Goal: Task Accomplishment & Management: Use online tool/utility

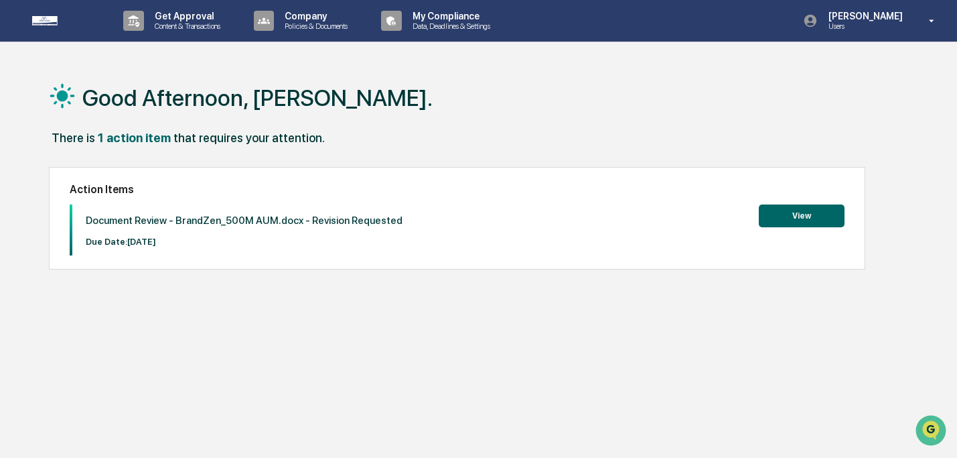
click at [770, 227] on button "View" at bounding box center [802, 215] width 86 height 23
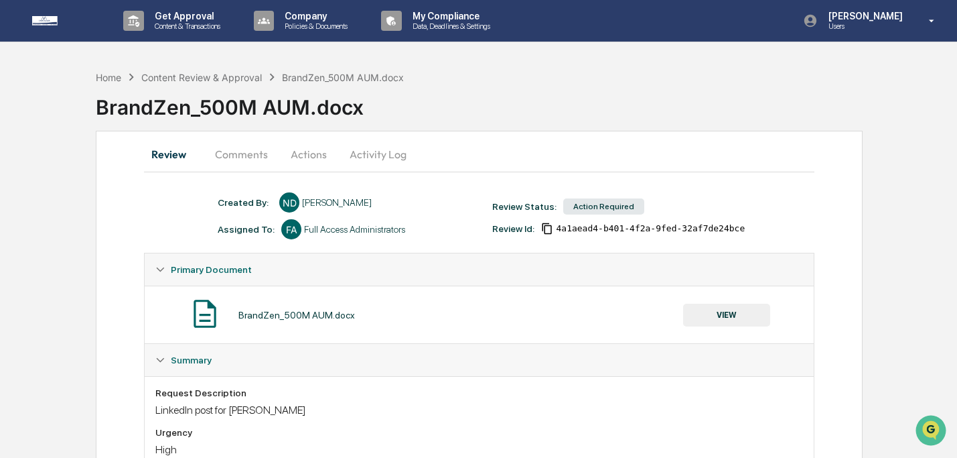
click at [740, 310] on button "VIEW" at bounding box center [726, 314] width 87 height 23
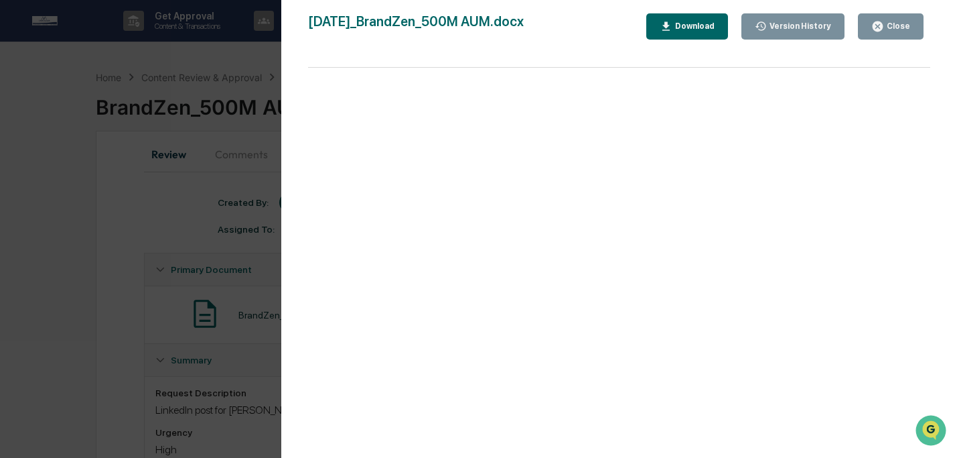
click at [661, 31] on icon "button" at bounding box center [666, 26] width 13 height 13
click at [882, 28] on icon "button" at bounding box center [878, 26] width 10 height 10
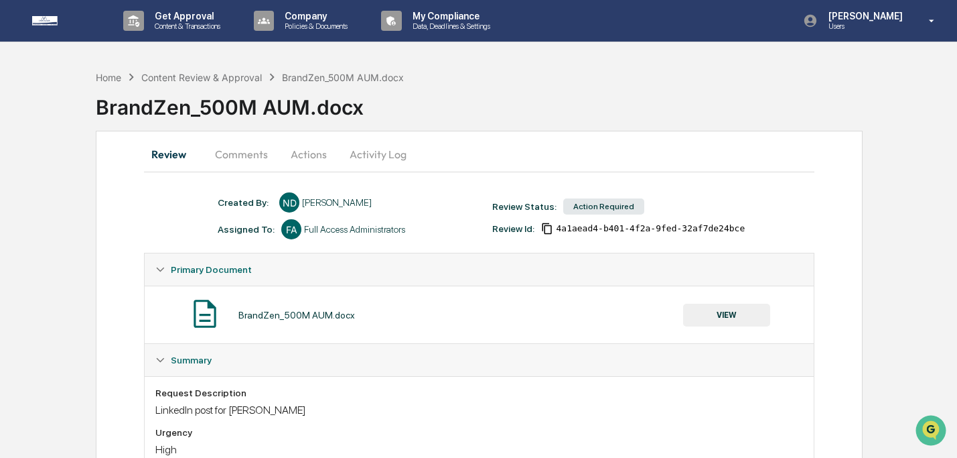
click at [255, 154] on button "Comments" at bounding box center [241, 154] width 74 height 32
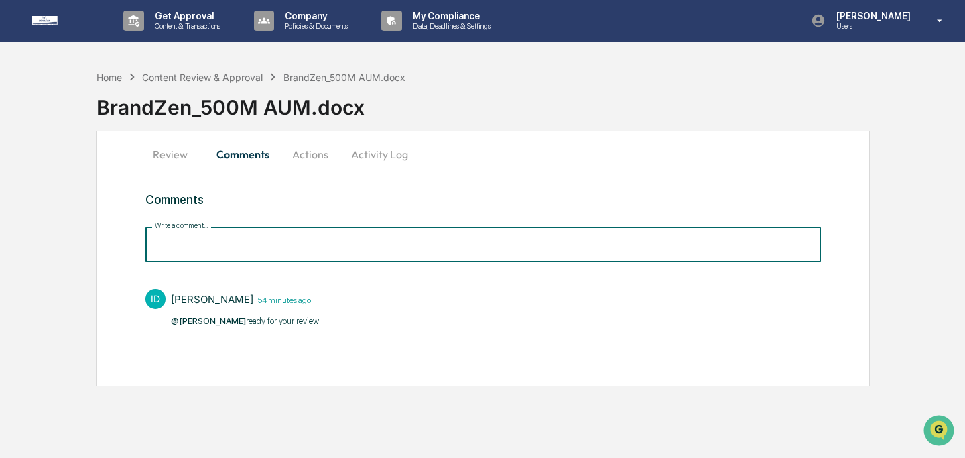
click at [333, 258] on input "Write a comment..." at bounding box center [482, 244] width 675 height 36
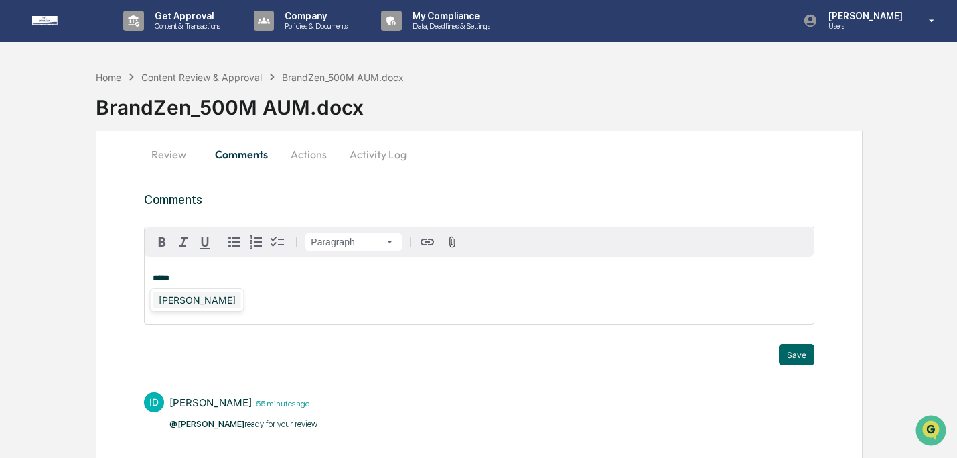
click at [185, 303] on div "[PERSON_NAME]" at bounding box center [197, 299] width 88 height 17
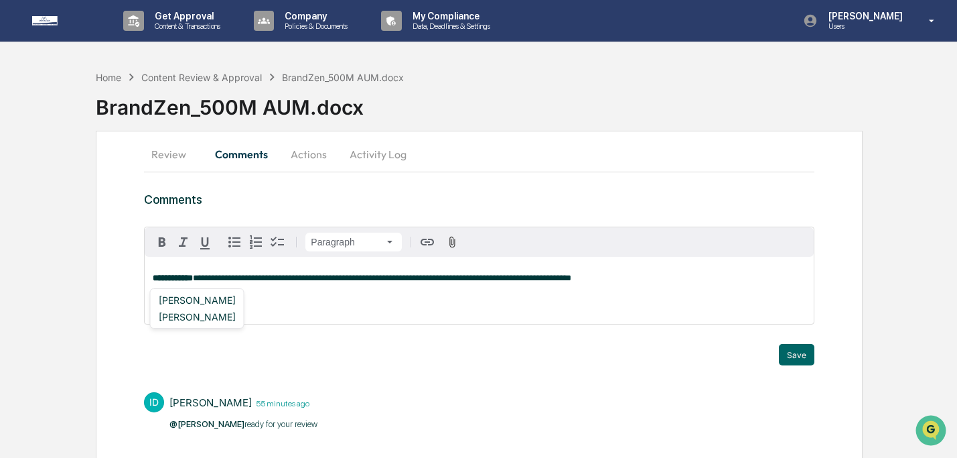
click at [741, 277] on p "**********" at bounding box center [479, 277] width 653 height 9
click at [799, 356] on button "Save" at bounding box center [797, 354] width 36 height 21
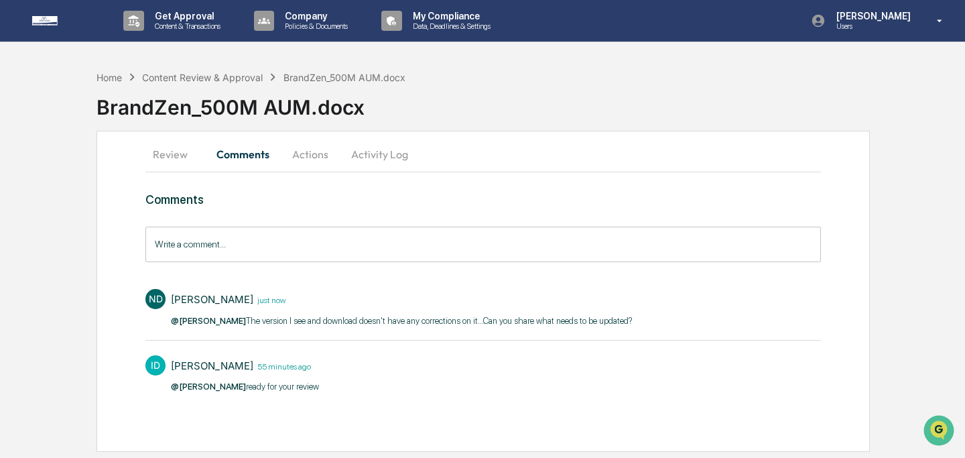
click at [187, 147] on button "Review" at bounding box center [175, 154] width 60 height 32
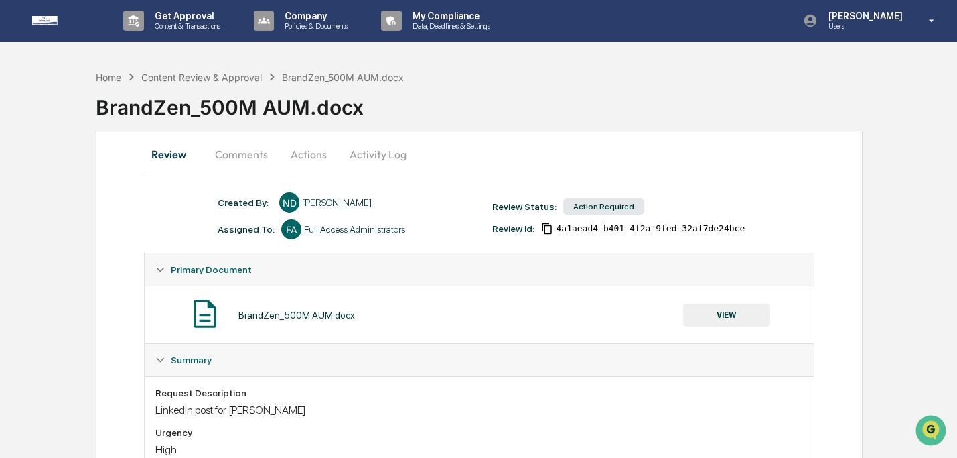
scroll to position [71, 0]
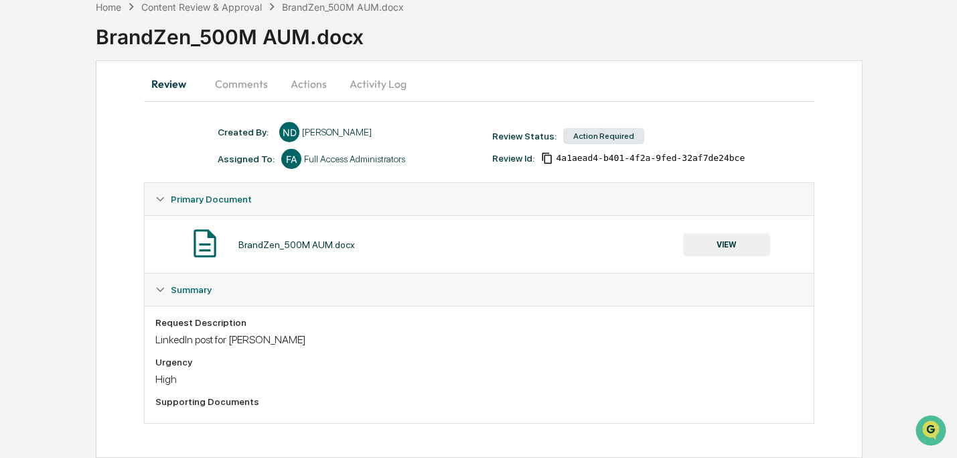
click at [738, 250] on button "VIEW" at bounding box center [726, 244] width 87 height 23
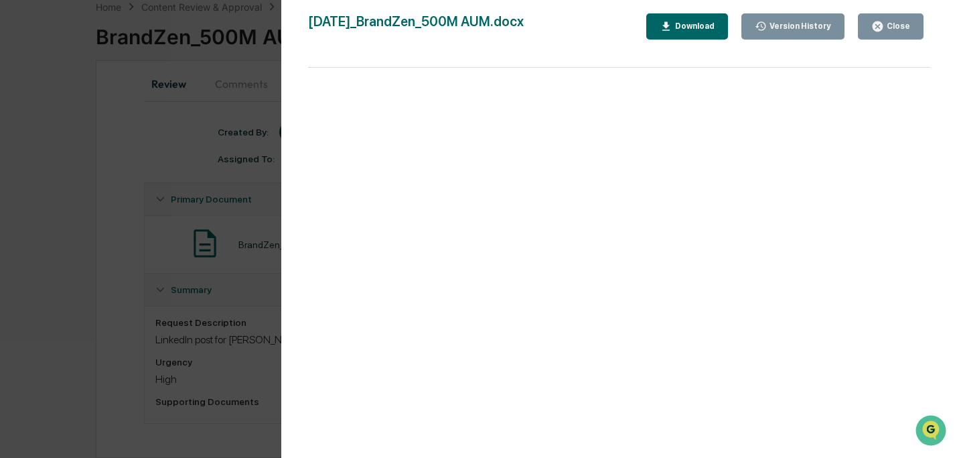
click at [657, 31] on button "Download" at bounding box center [688, 26] width 82 height 26
click at [894, 23] on div "Close" at bounding box center [897, 25] width 26 height 9
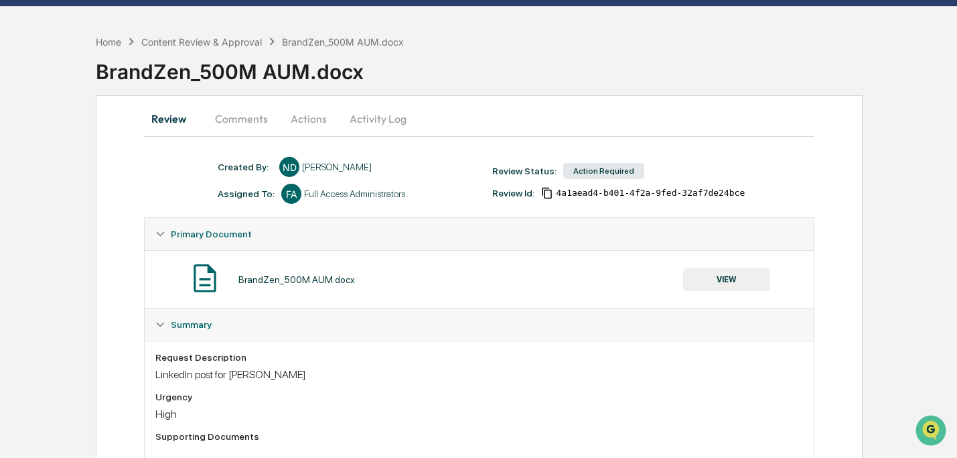
scroll to position [0, 0]
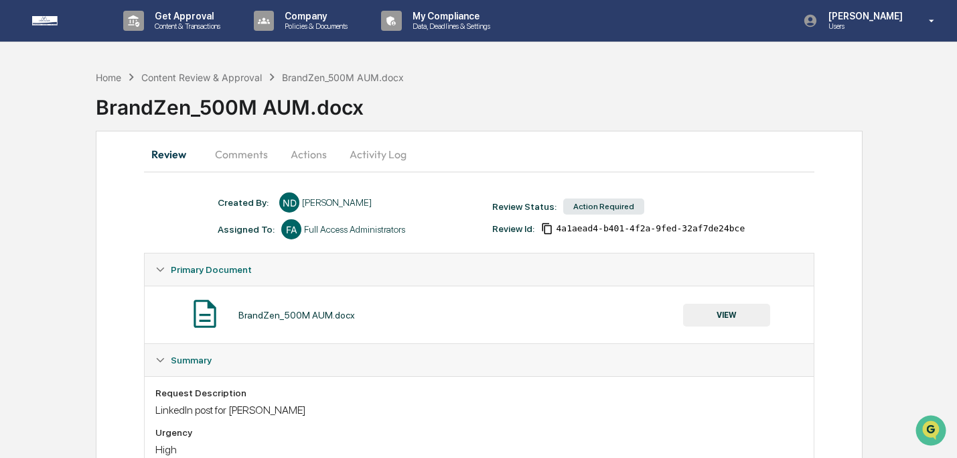
click at [291, 145] on button "Actions" at bounding box center [309, 154] width 60 height 32
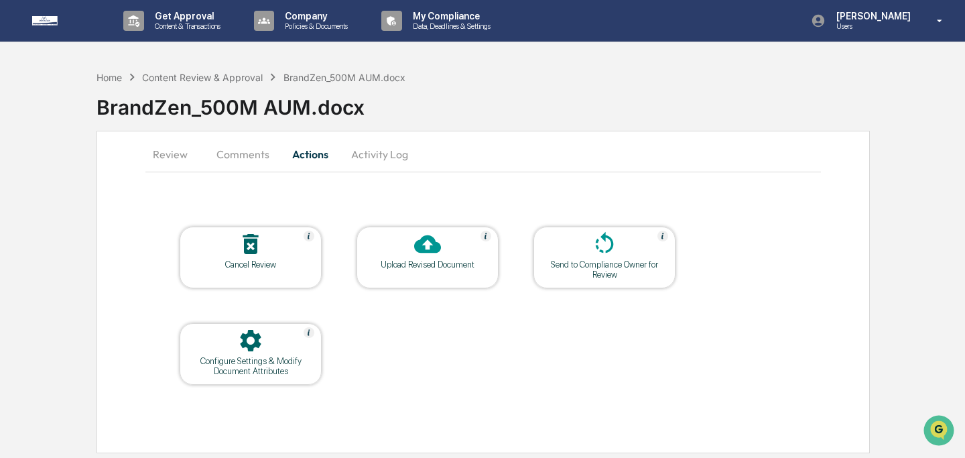
click at [452, 263] on div "Upload Revised Document" at bounding box center [427, 264] width 121 height 10
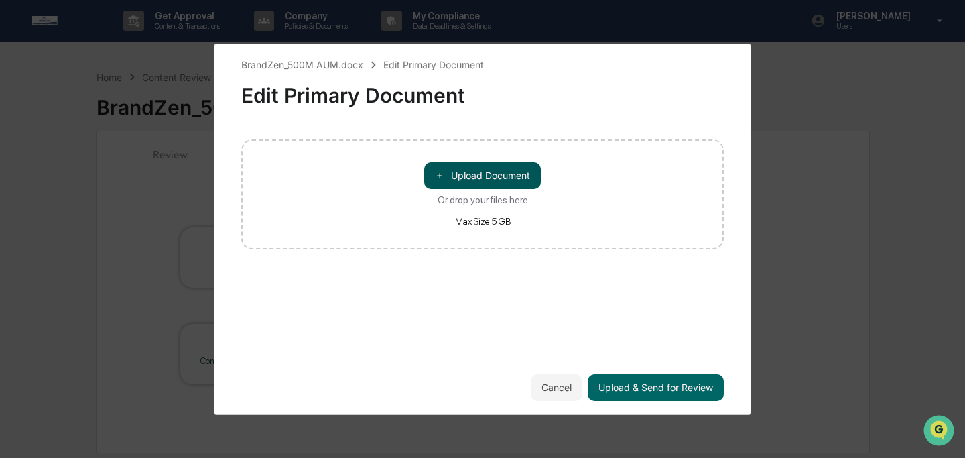
click at [466, 176] on button "＋ Upload Document" at bounding box center [482, 175] width 117 height 27
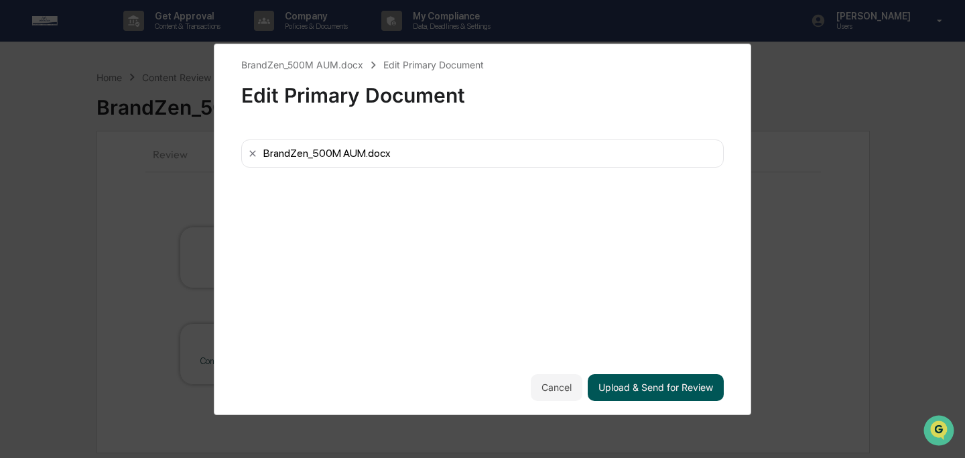
click at [695, 385] on button "Upload & Send for Review" at bounding box center [656, 387] width 136 height 27
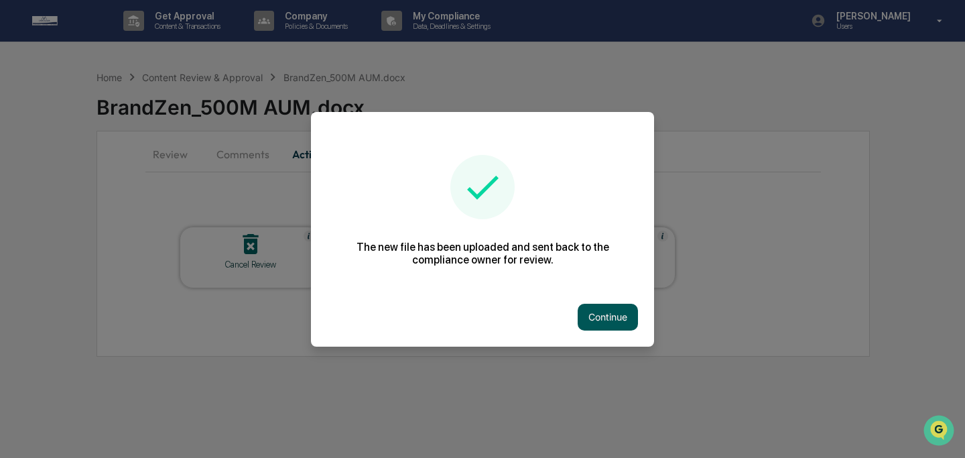
click at [621, 322] on button "Continue" at bounding box center [607, 316] width 60 height 27
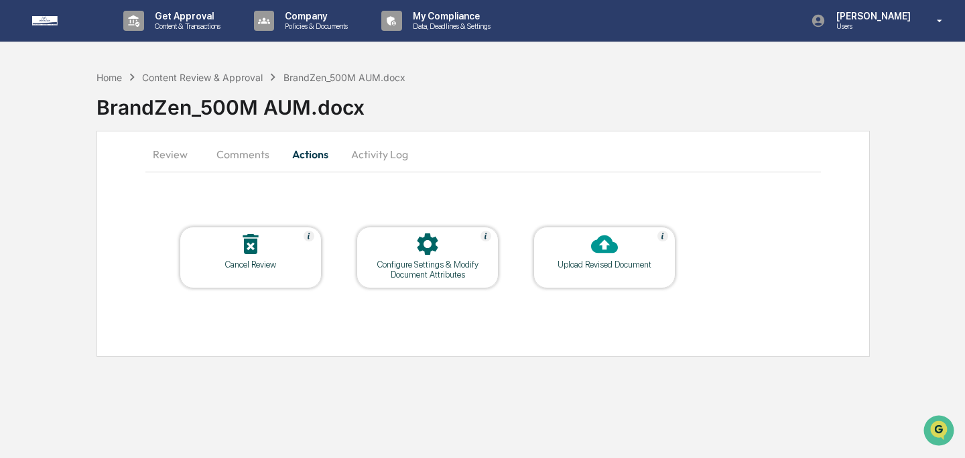
drag, startPoint x: 263, startPoint y: 149, endPoint x: 274, endPoint y: 157, distance: 13.4
click at [263, 149] on button "Comments" at bounding box center [243, 154] width 74 height 32
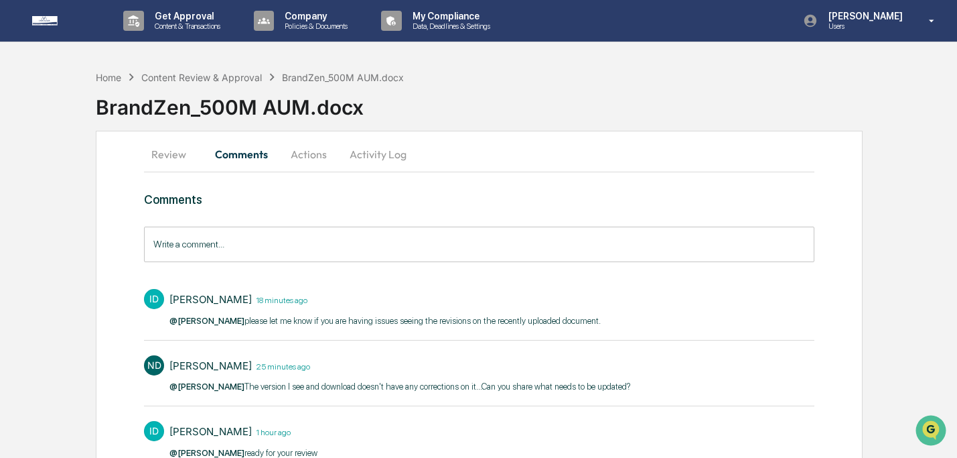
click at [431, 261] on input "Write a comment..." at bounding box center [479, 244] width 670 height 36
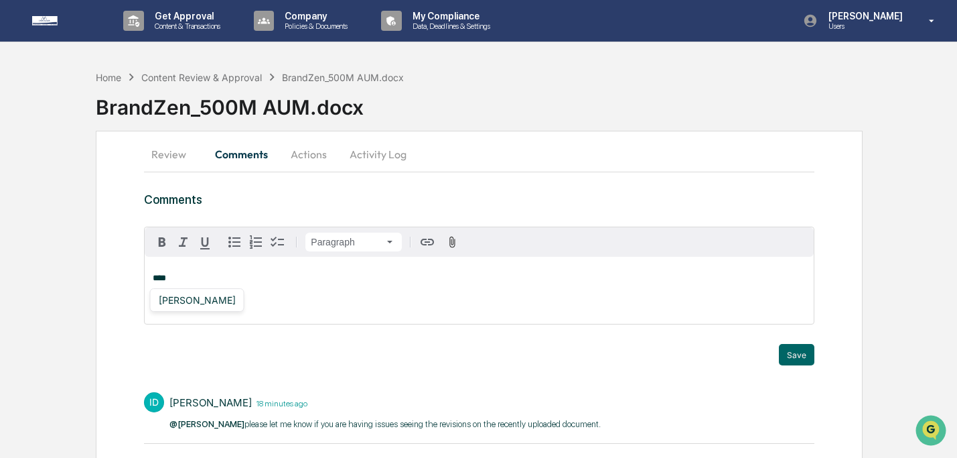
click at [209, 299] on div "[PERSON_NAME]" at bounding box center [197, 299] width 88 height 17
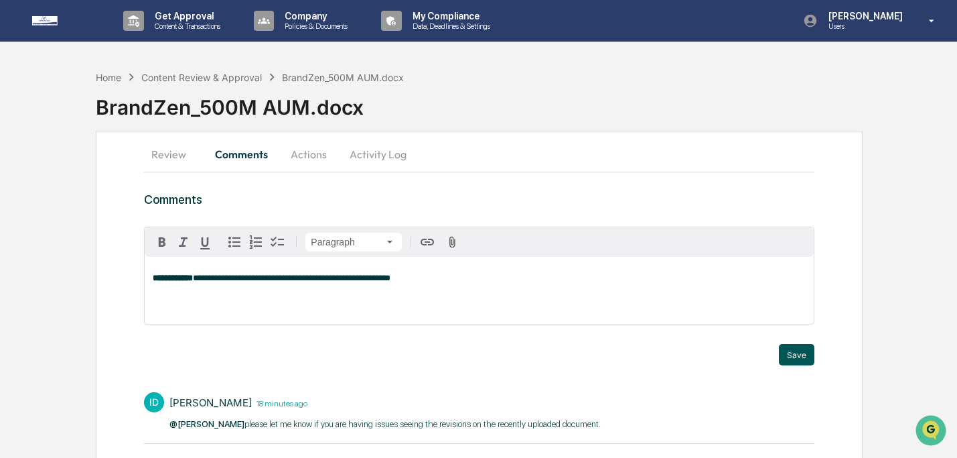
click at [796, 355] on button "Save" at bounding box center [797, 354] width 36 height 21
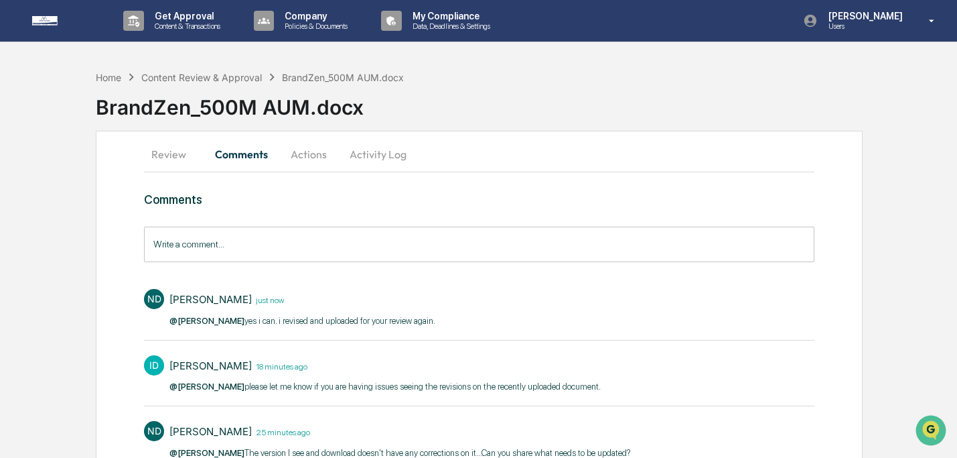
click at [175, 148] on button "Review" at bounding box center [174, 154] width 60 height 32
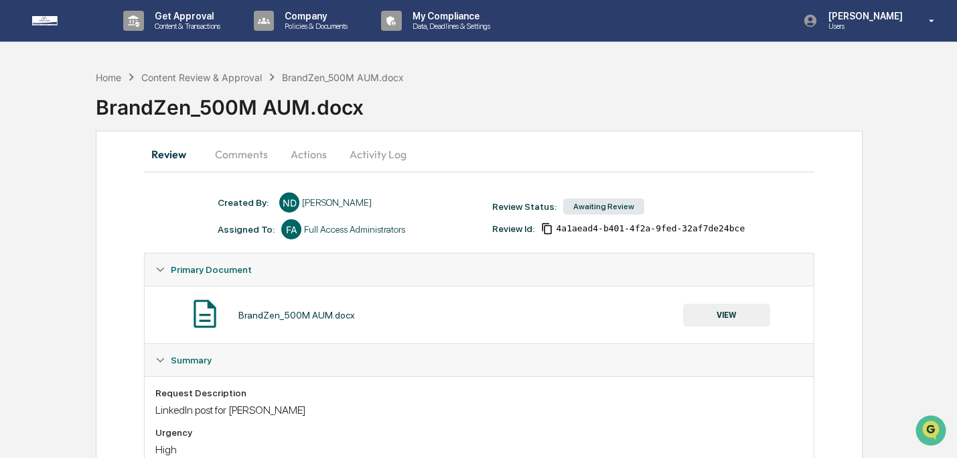
click at [701, 312] on button "VIEW" at bounding box center [726, 314] width 87 height 23
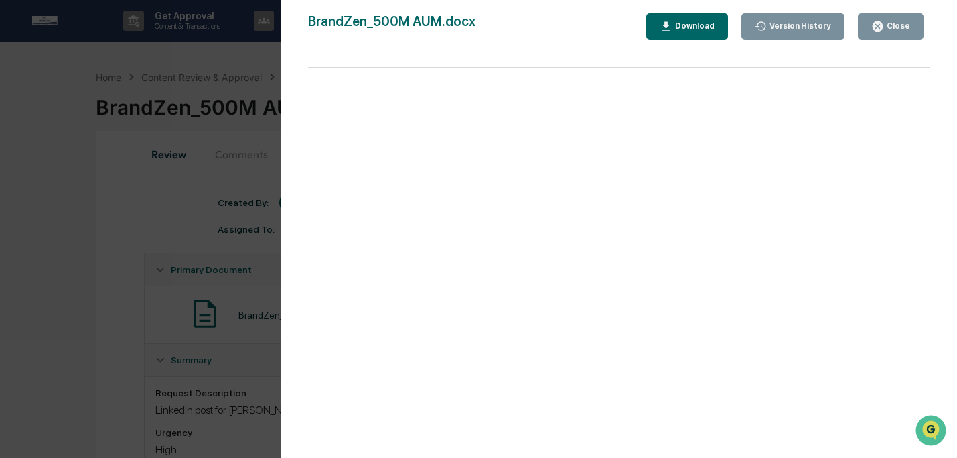
click at [876, 30] on icon "button" at bounding box center [878, 26] width 10 height 10
